Goal: Task Accomplishment & Management: Manage account settings

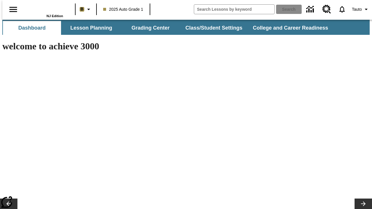
type input "-1"
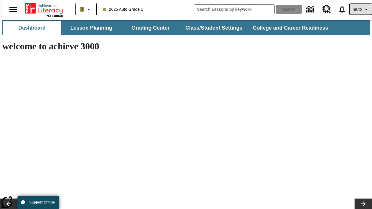
click at [358, 9] on span "Tauto" at bounding box center [357, 9] width 10 height 6
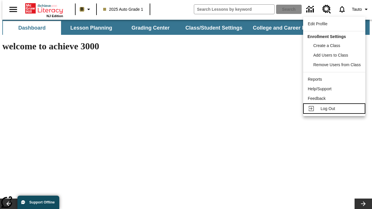
click at [335, 109] on span "Log Out" at bounding box center [328, 108] width 15 height 5
